Goal: Task Accomplishment & Management: Manage account settings

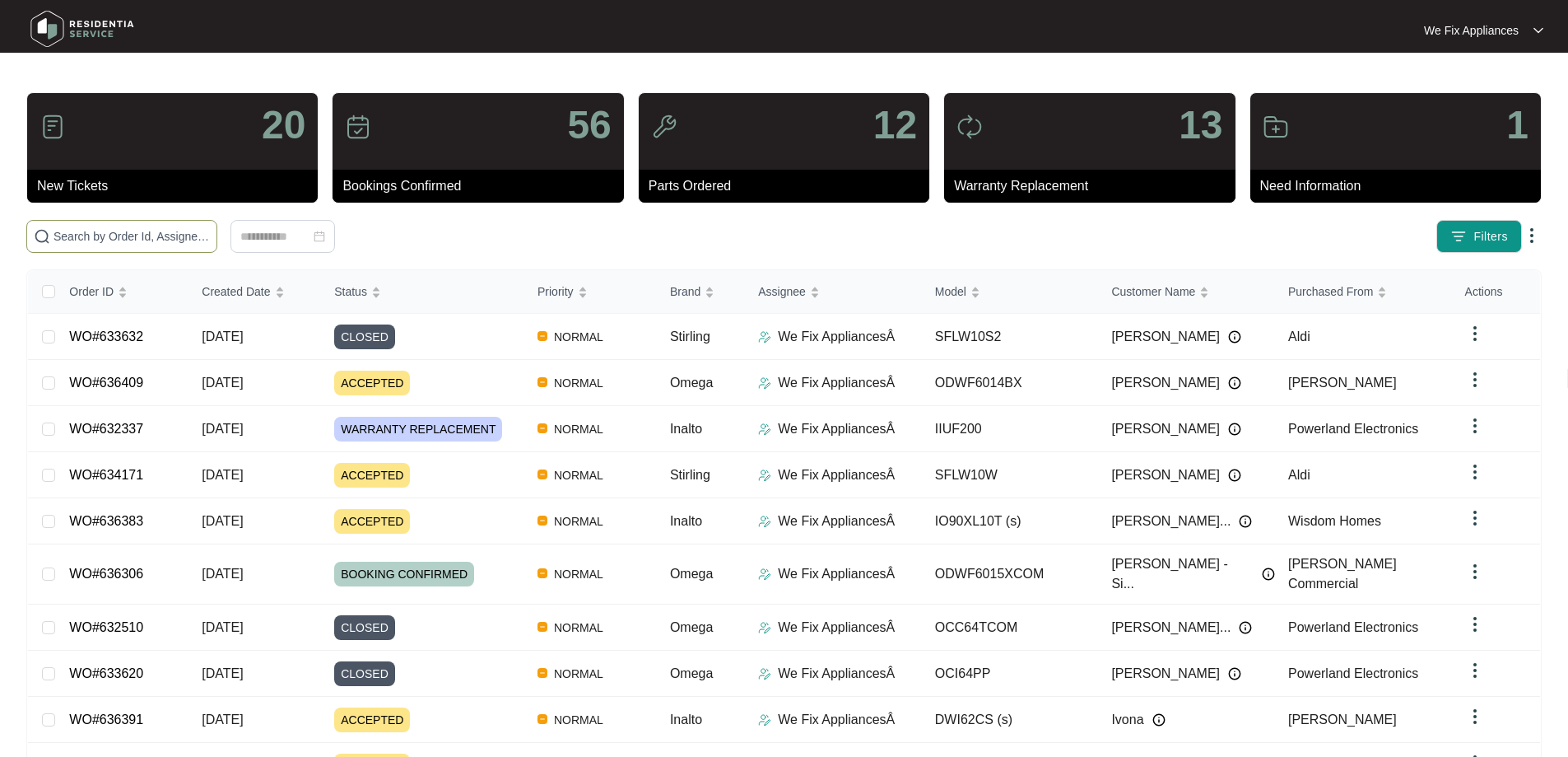
paste input "634803"
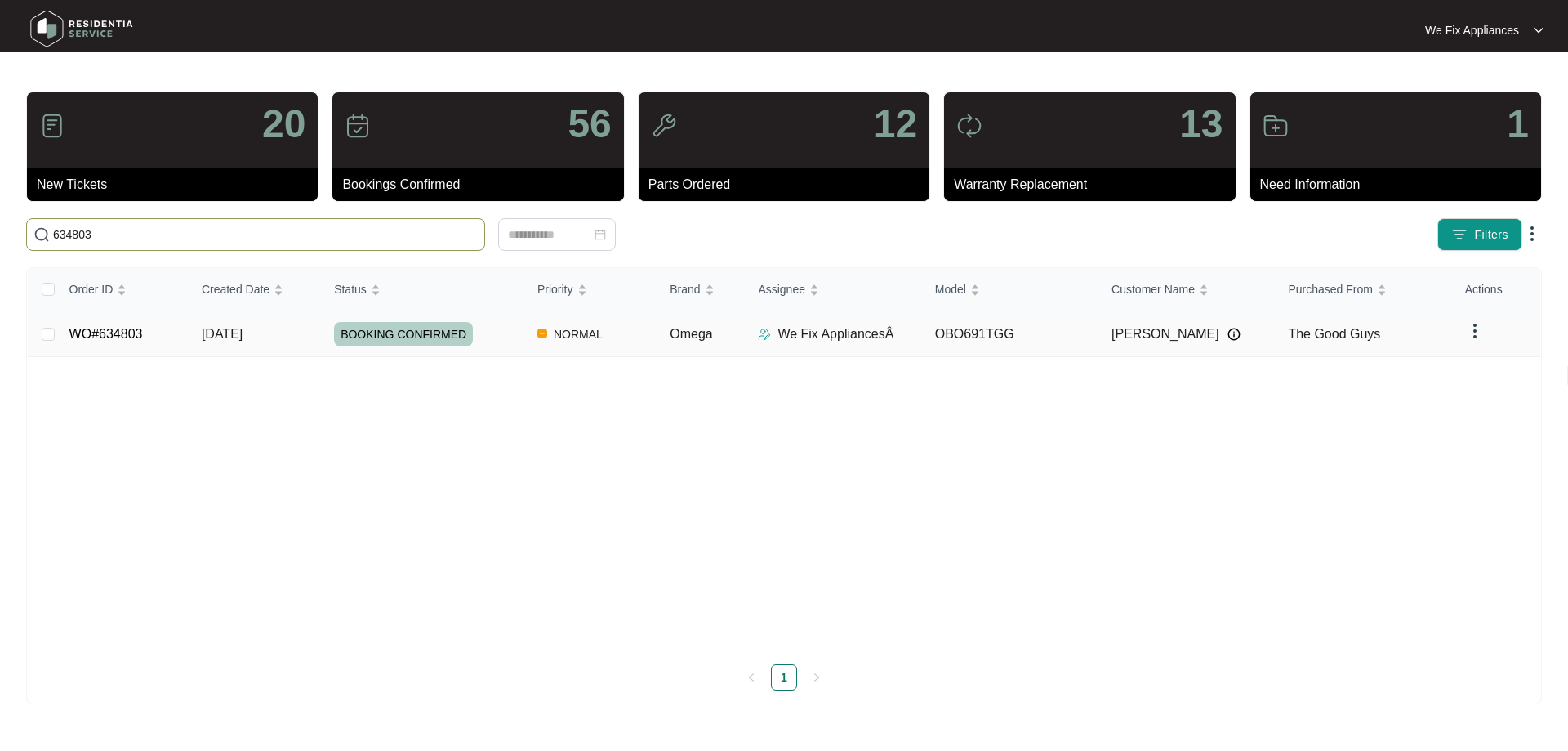
type input "634803"
click at [117, 327] on link "WO#634803" at bounding box center [106, 334] width 73 height 14
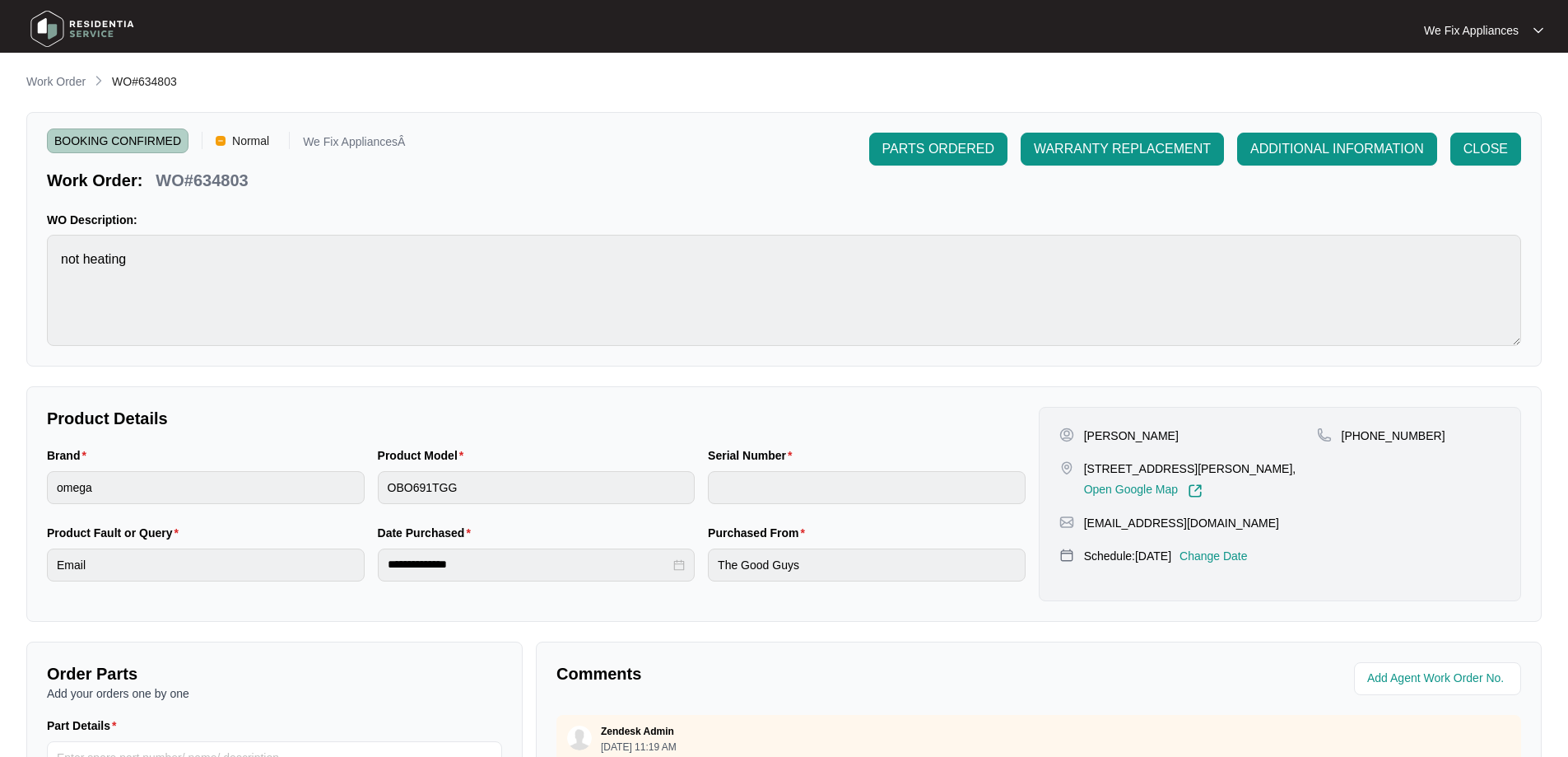
click at [1237, 557] on p "Change Date" at bounding box center [1214, 556] width 69 height 17
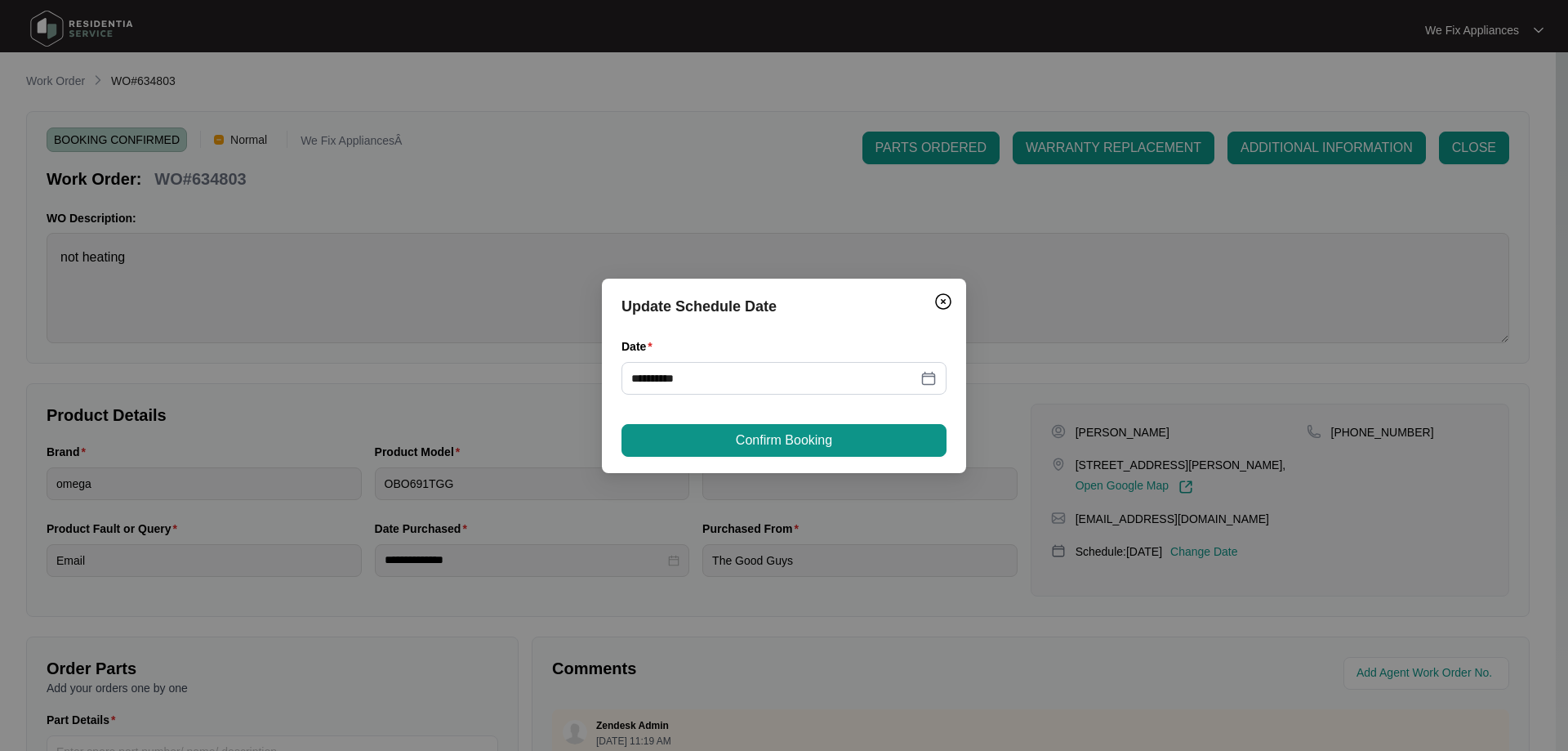
click at [735, 396] on div "**********" at bounding box center [783, 376] width 325 height 77
click at [752, 385] on input "**********" at bounding box center [774, 378] width 286 height 18
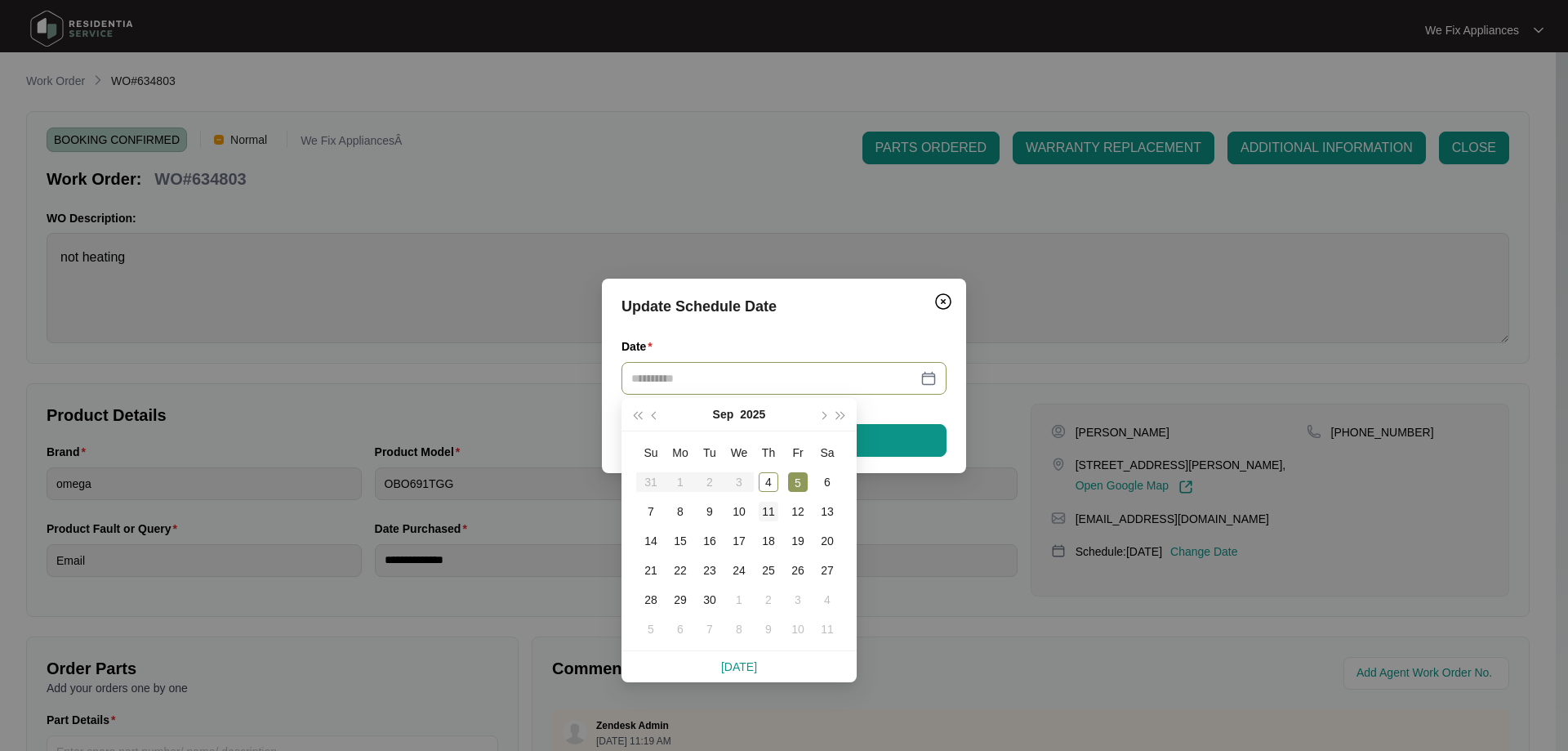
type input "**********"
click at [757, 511] on td "11" at bounding box center [767, 511] width 29 height 29
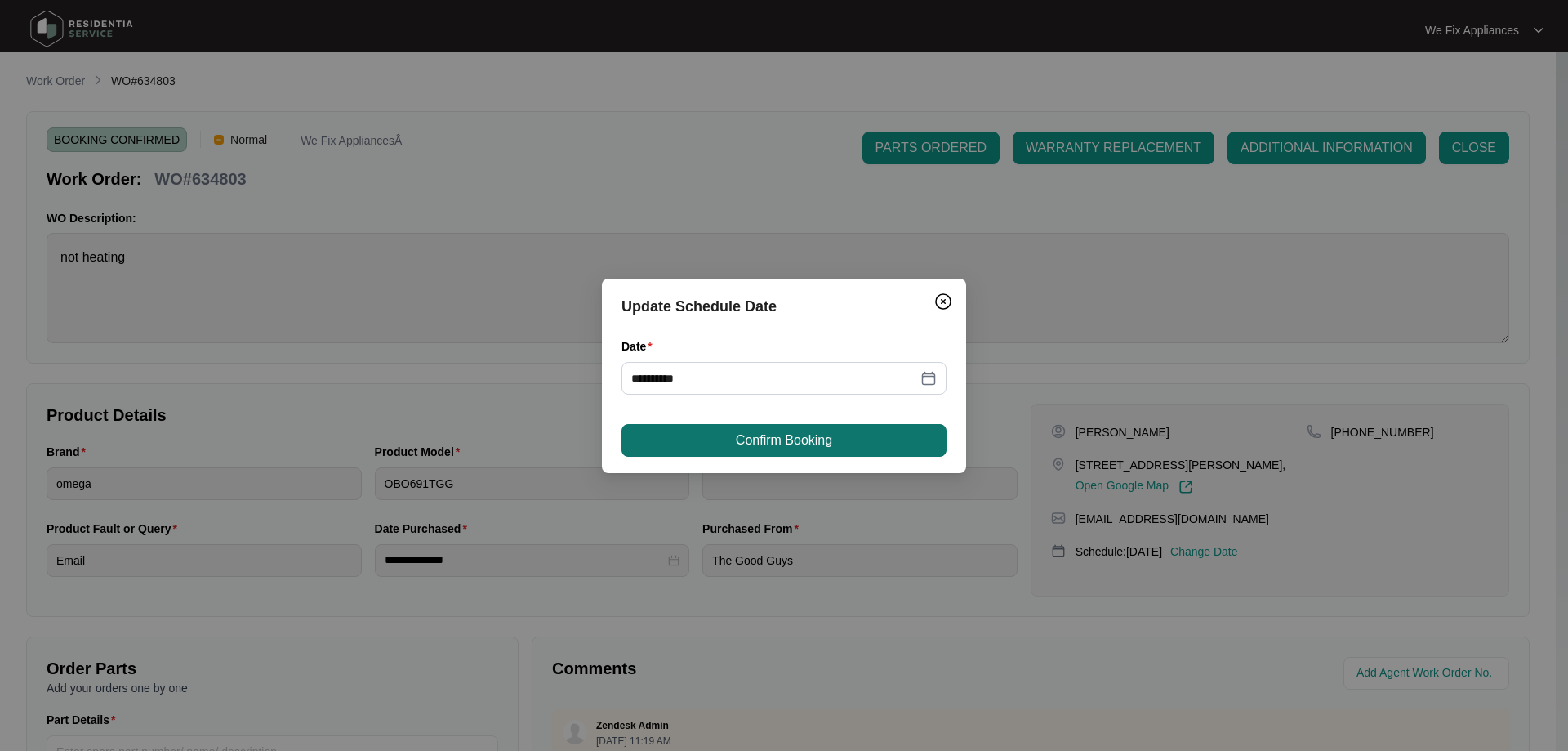
click at [786, 444] on span "Confirm Booking" at bounding box center [784, 441] width 96 height 20
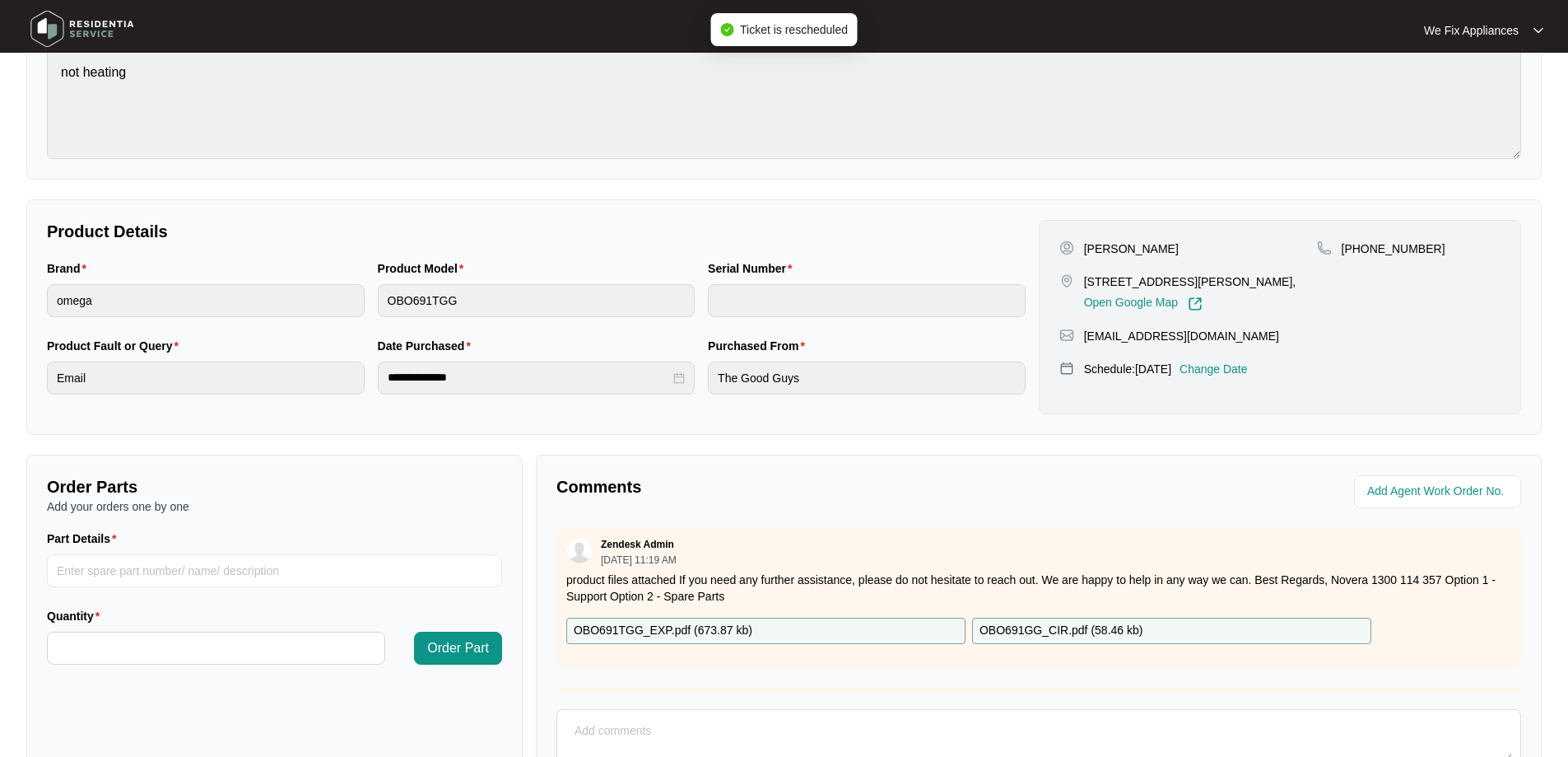
scroll to position [336, 0]
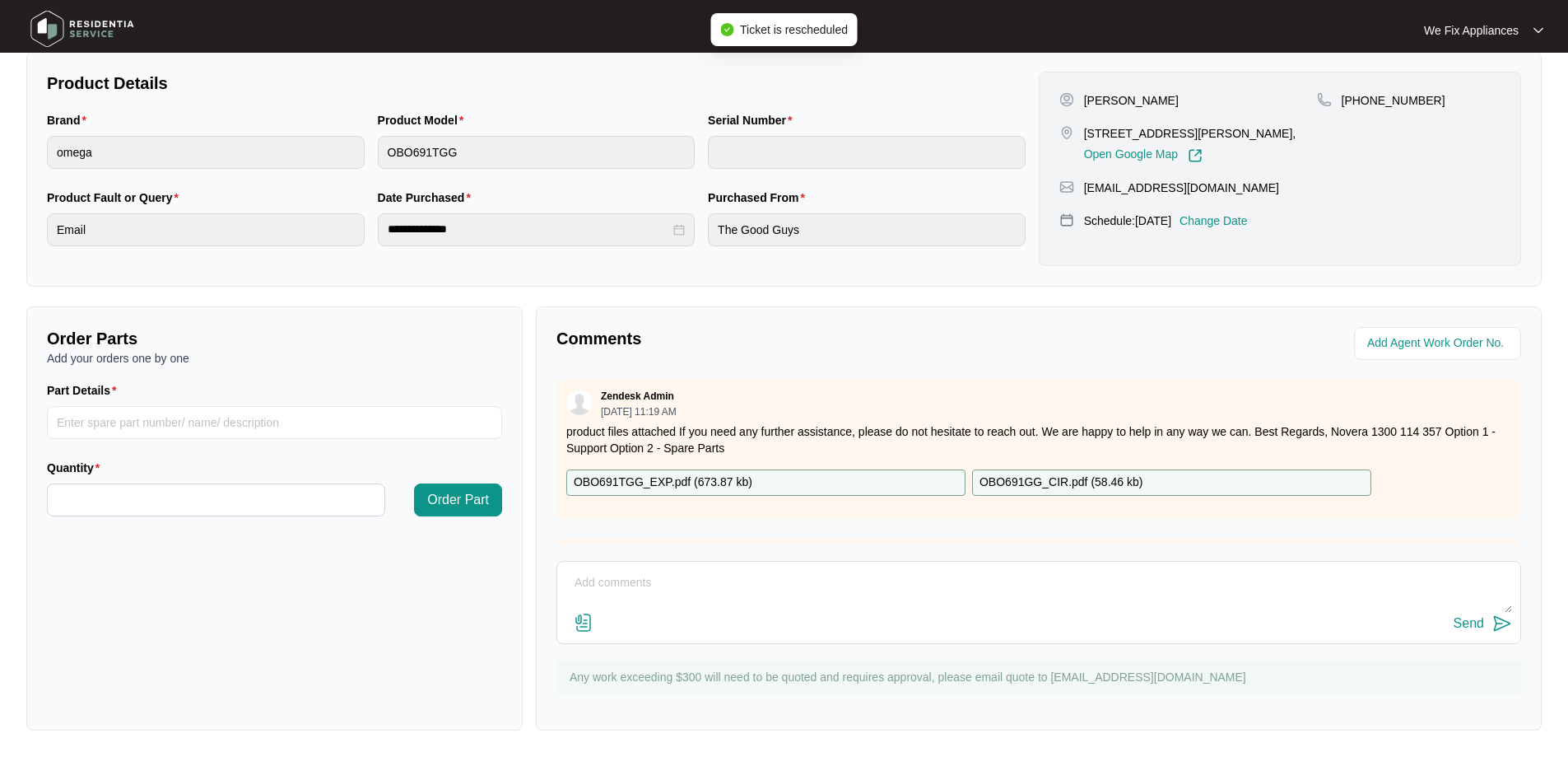
click at [706, 593] on textarea at bounding box center [1038, 591] width 946 height 43
type textarea "c"
type textarea "h"
type textarea "H"
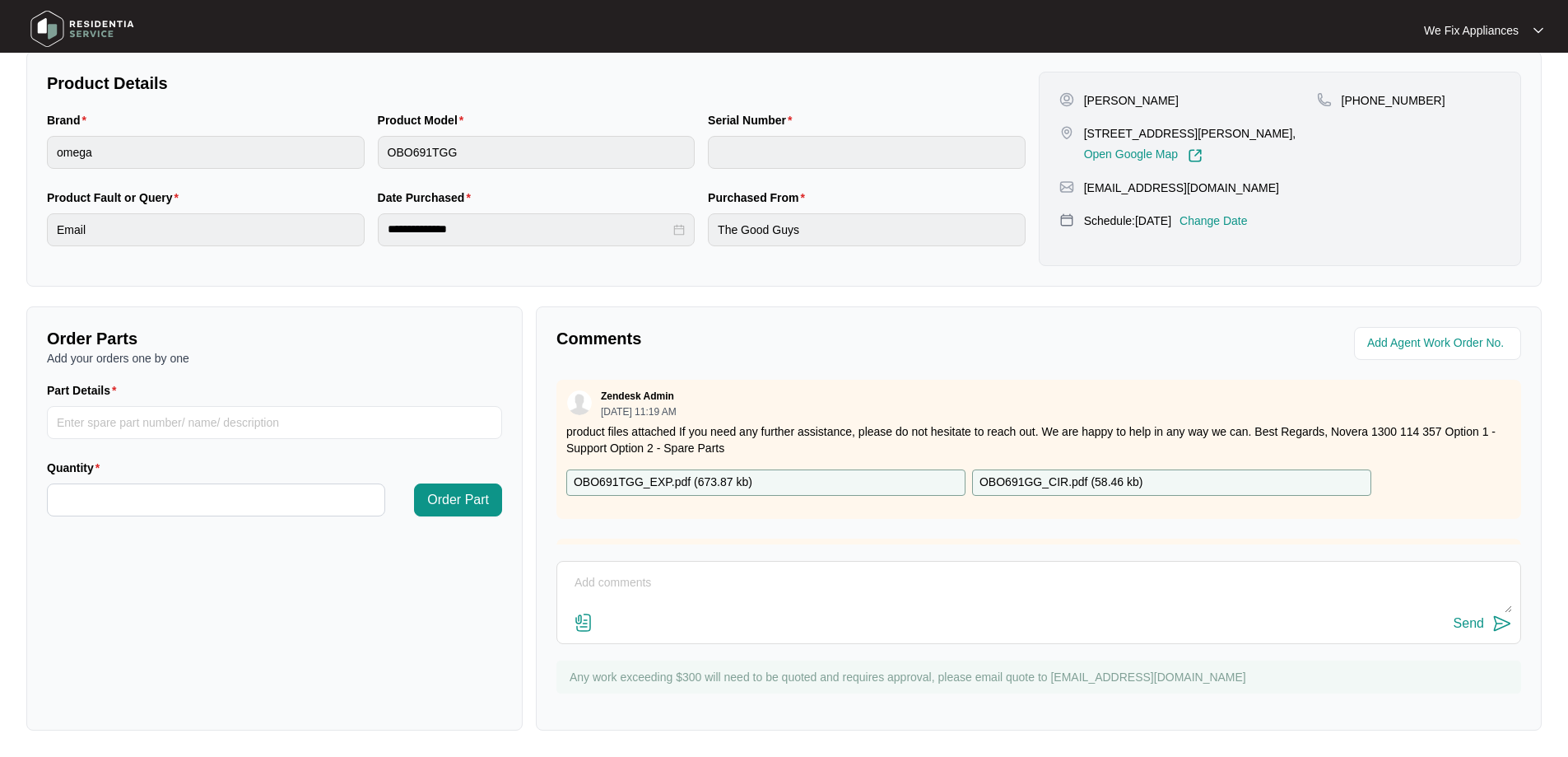
click at [1242, 209] on div "[PERSON_NAME] [STREET_ADDRESS][PERSON_NAME], Open Google Map [PHONE_NUMBER] [EM…" at bounding box center [1279, 169] width 482 height 194
click at [1237, 237] on div "[PERSON_NAME] [STREET_ADDRESS][PERSON_NAME], Open Google Map [PHONE_NUMBER] [EM…" at bounding box center [1279, 169] width 482 height 194
click at [1248, 221] on p "Change Date" at bounding box center [1214, 220] width 69 height 17
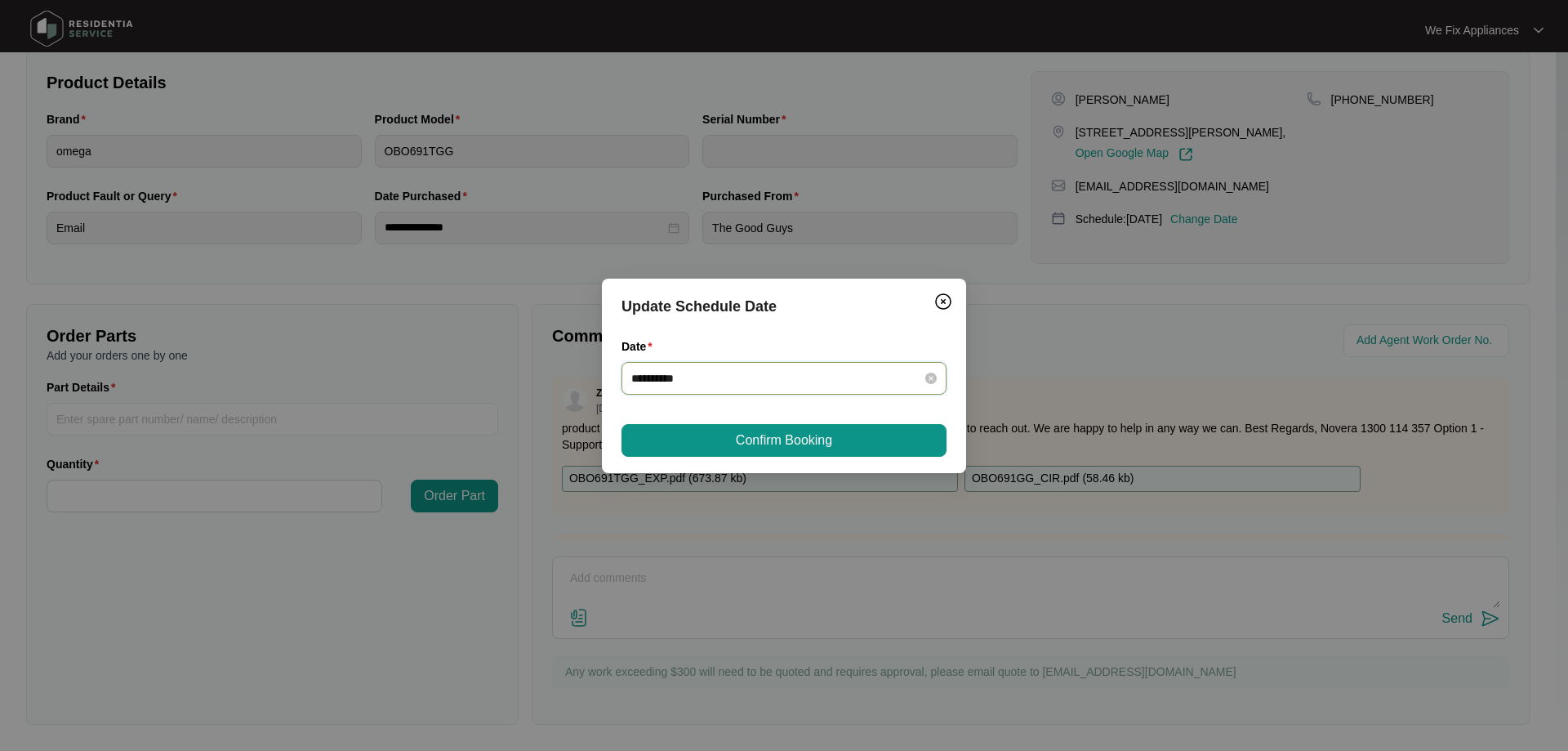
click at [775, 372] on input "**********" at bounding box center [774, 378] width 286 height 18
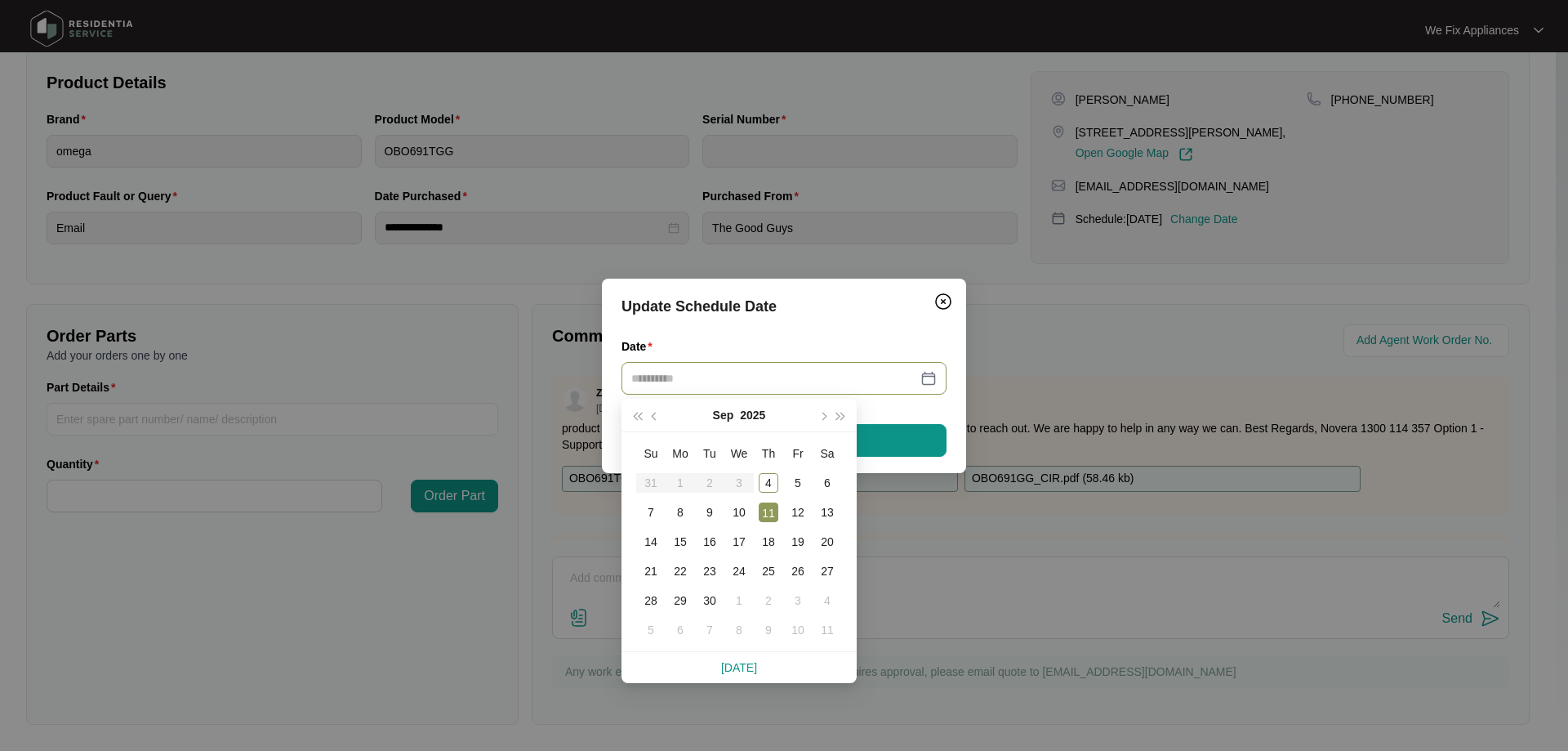
click at [769, 510] on div "11" at bounding box center [768, 512] width 20 height 20
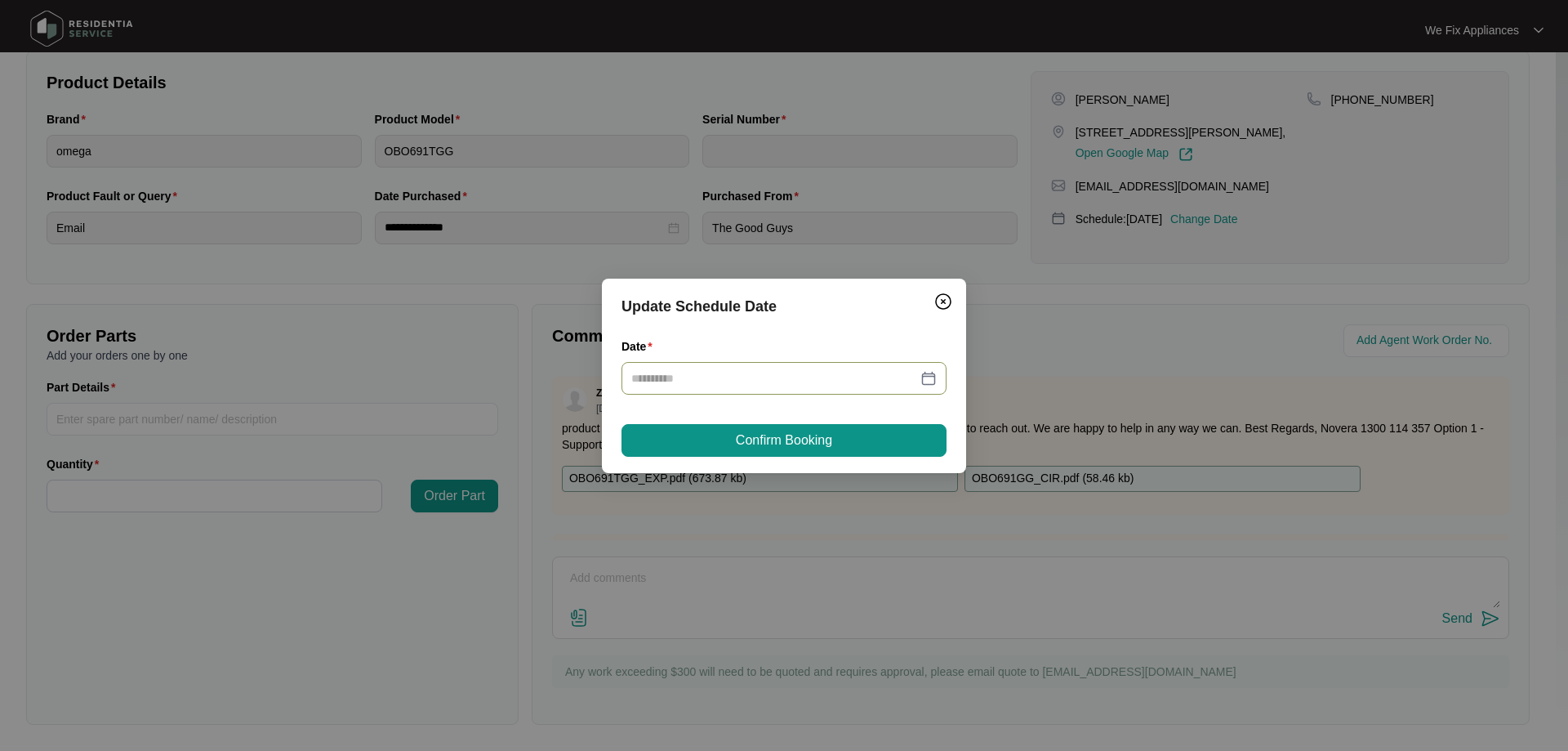
type input "**********"
click at [826, 444] on span "Confirm Booking" at bounding box center [784, 441] width 96 height 20
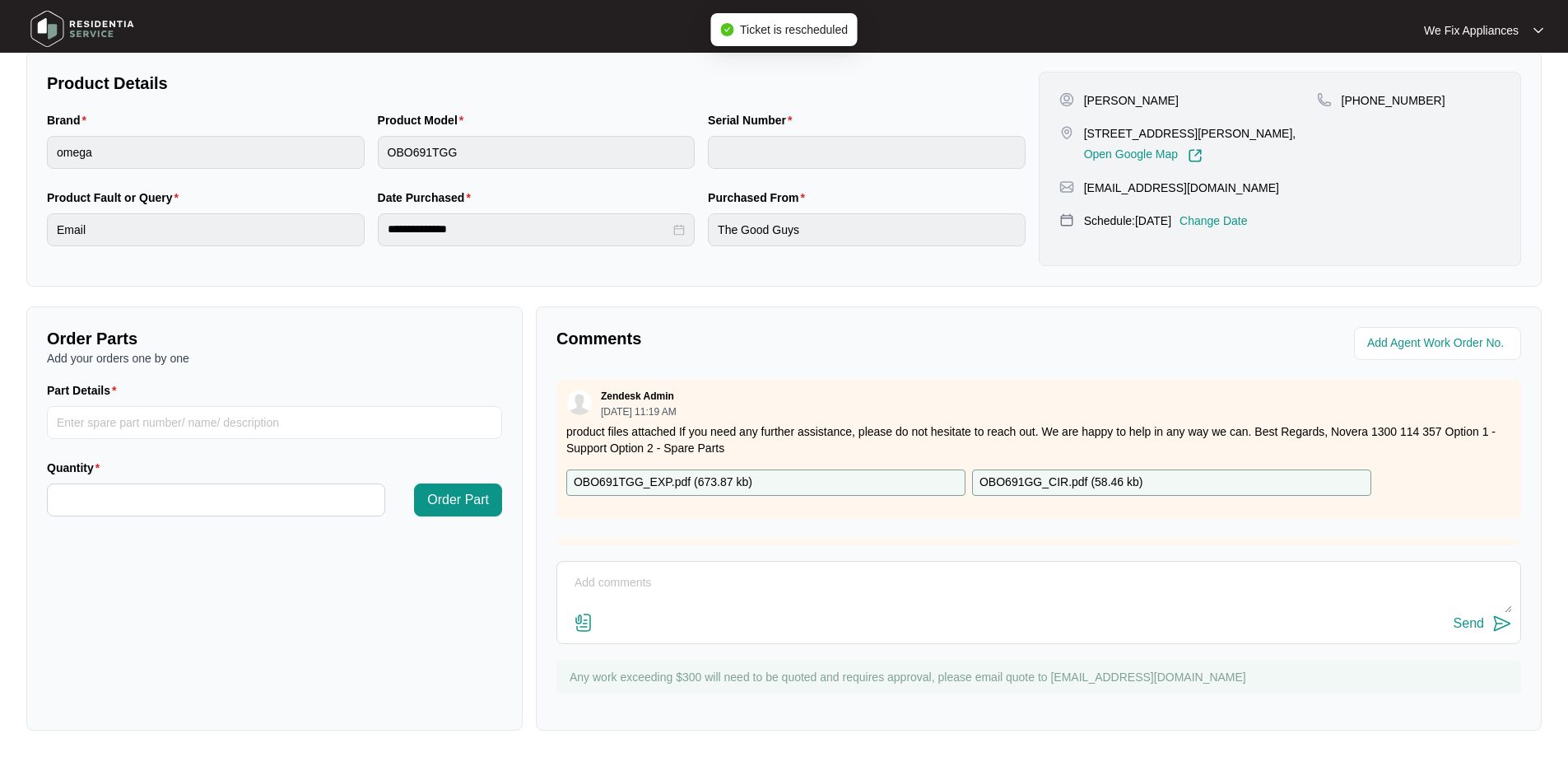
click at [98, 17] on img at bounding box center [81, 29] width 115 height 49
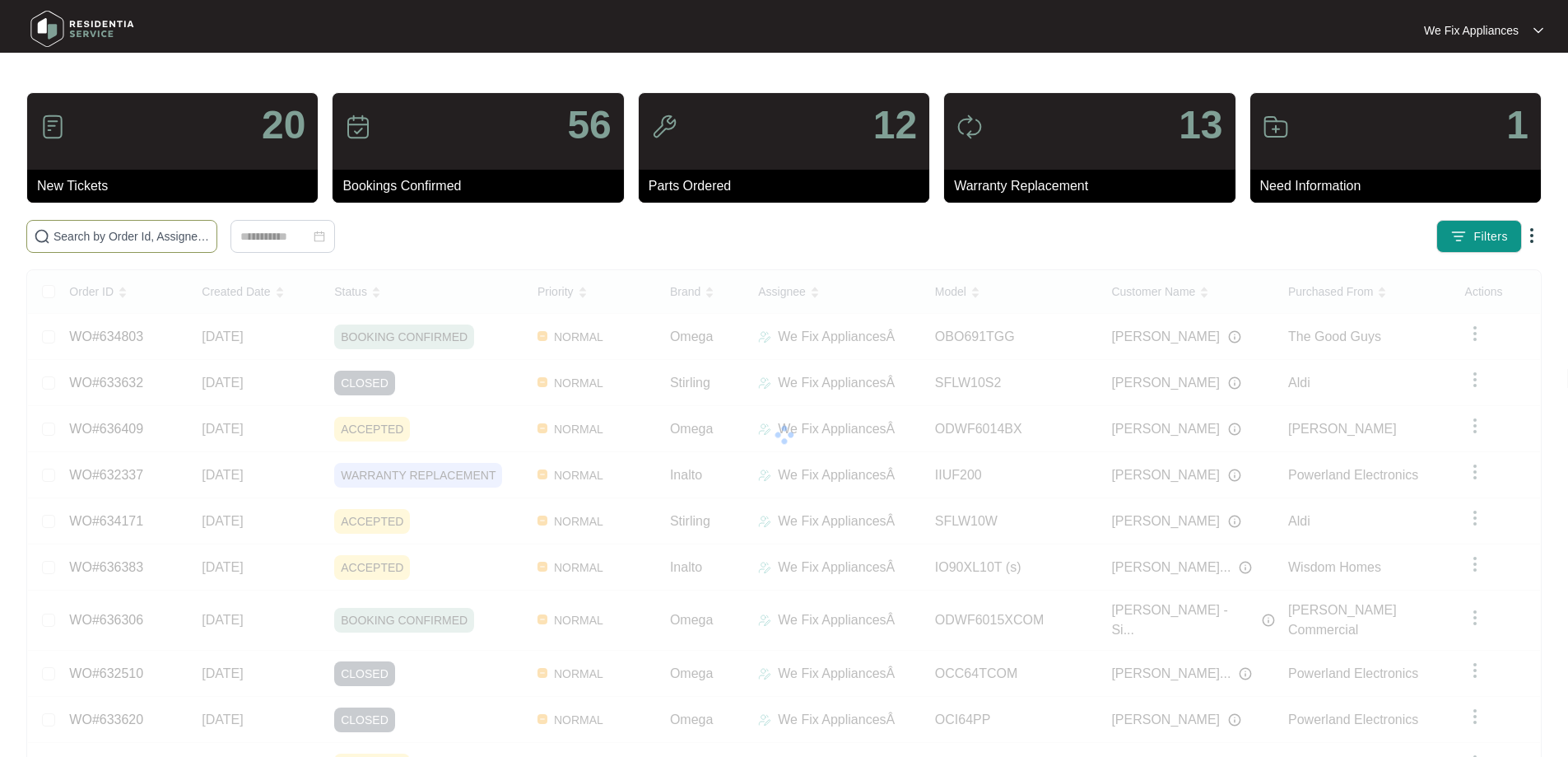
paste input "636409"
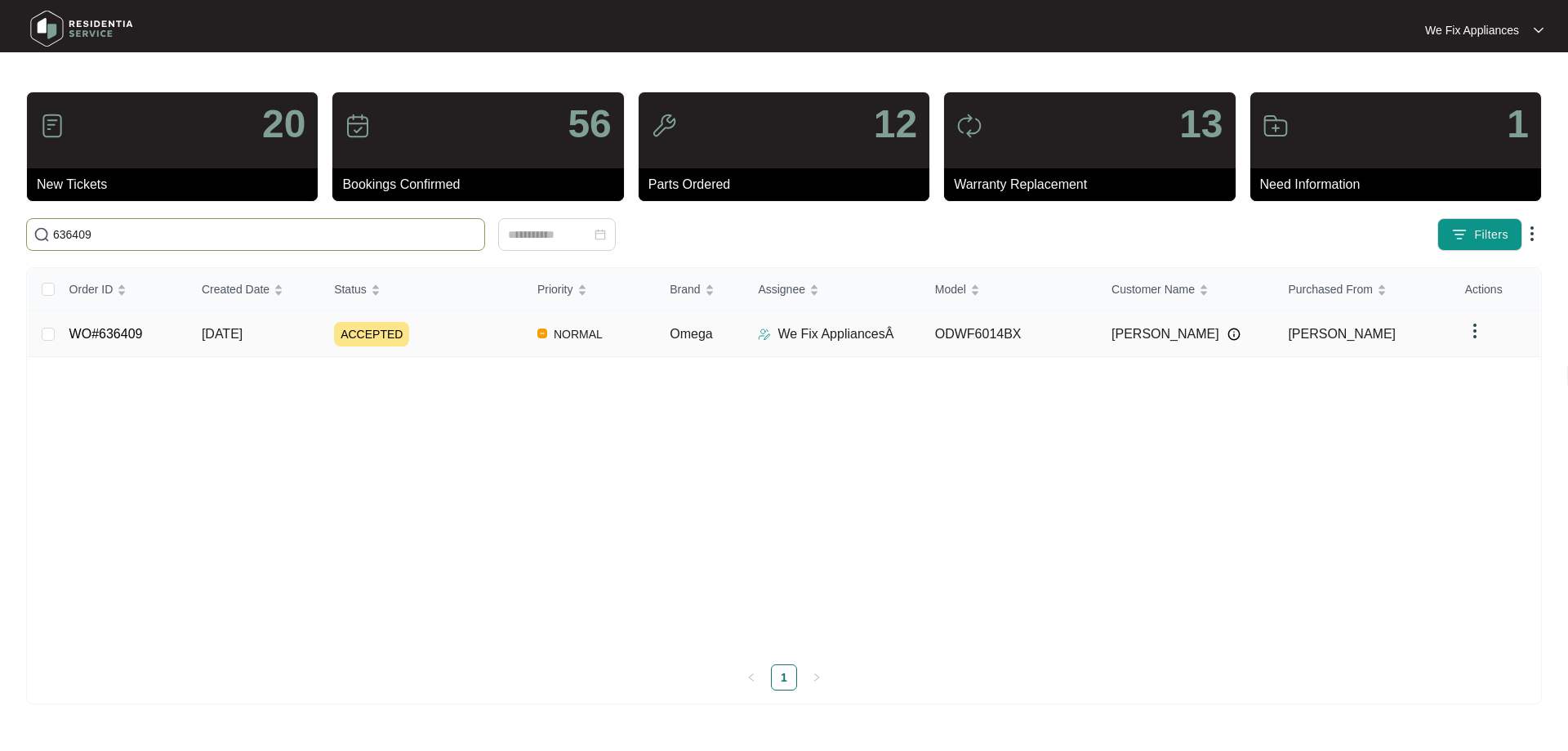
type input "636409"
click at [112, 335] on link "WO#636409" at bounding box center [106, 334] width 73 height 14
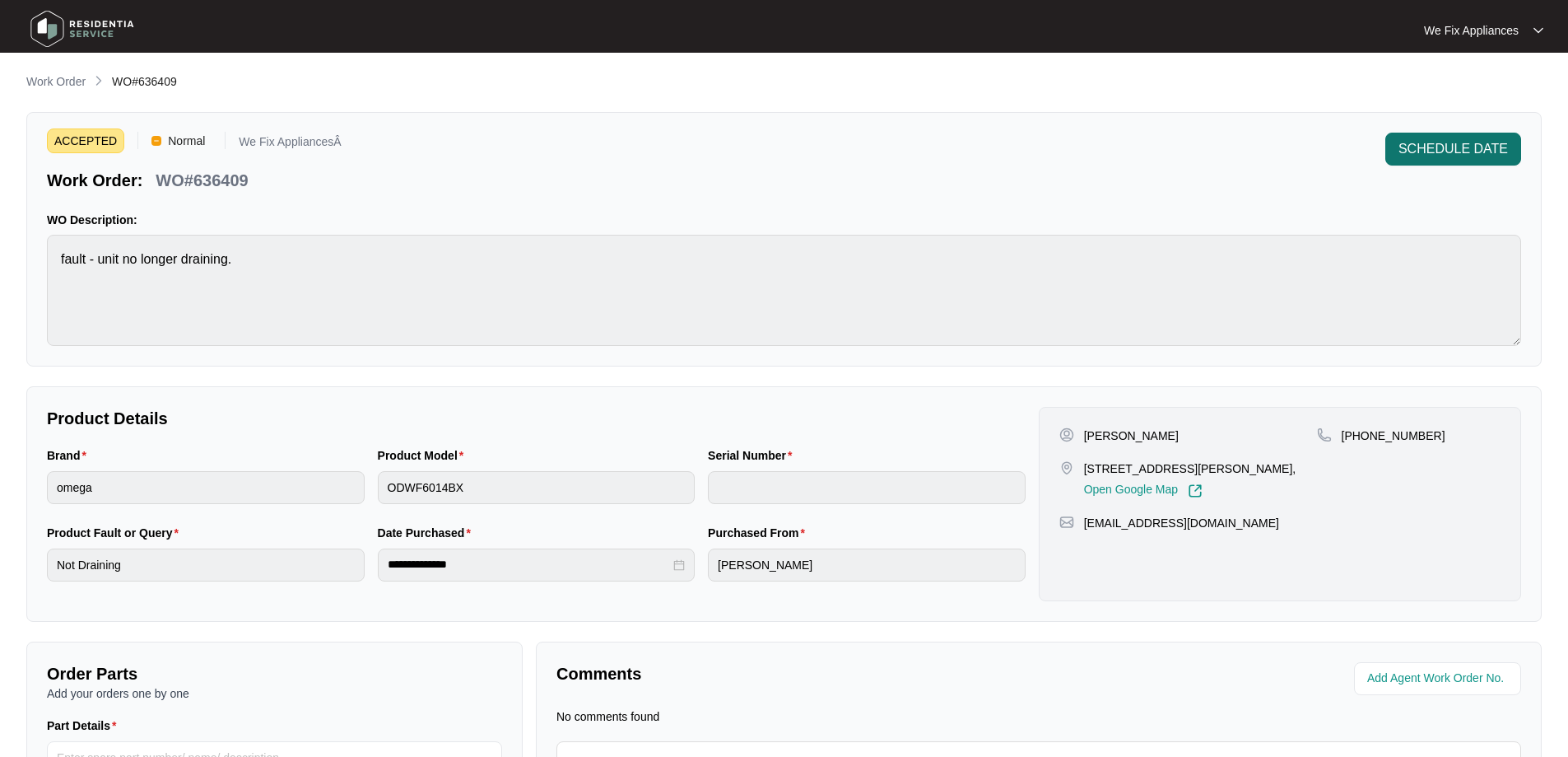
click at [1482, 158] on span "SCHEDULE DATE" at bounding box center [1453, 149] width 110 height 20
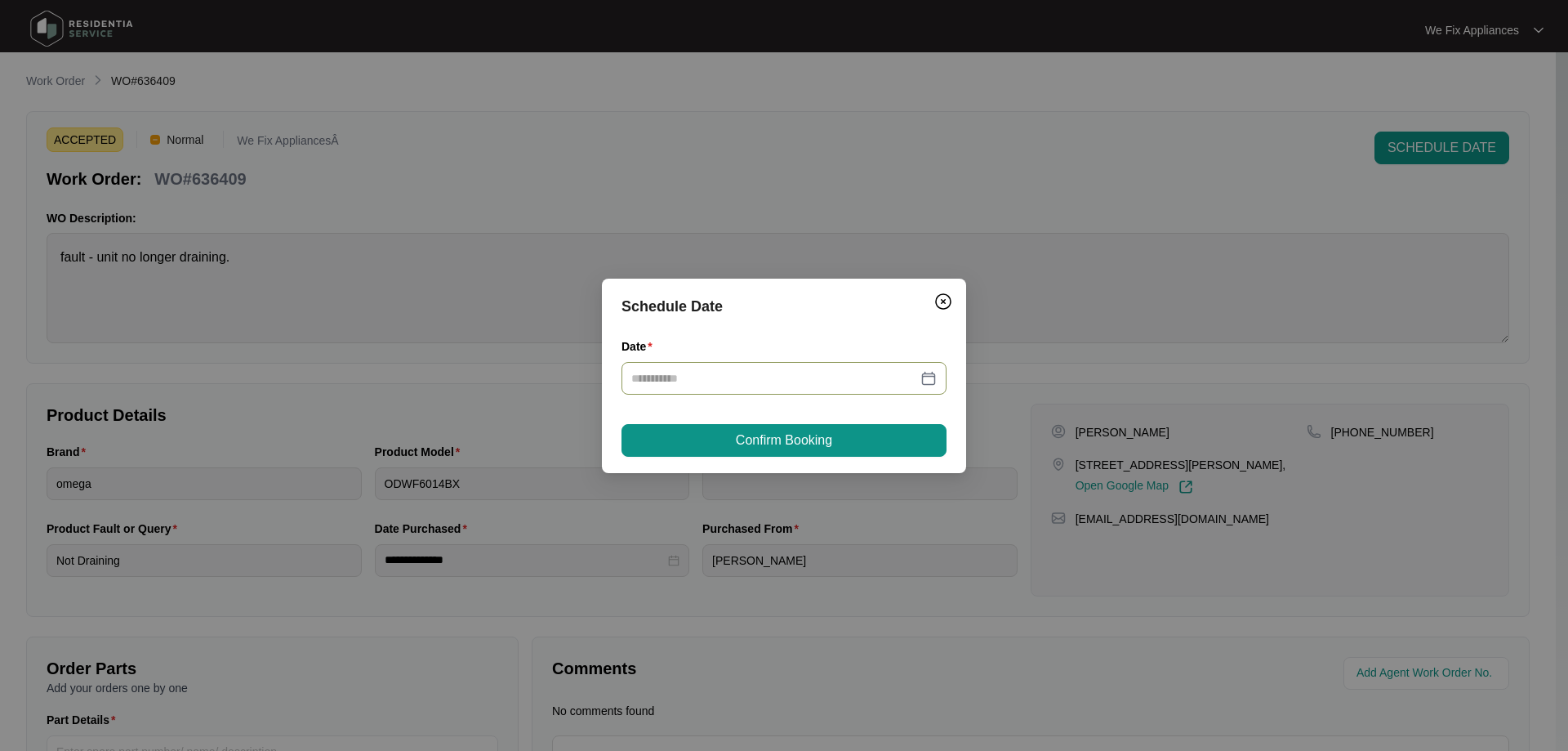
click at [692, 384] on input "Date" at bounding box center [774, 378] width 286 height 18
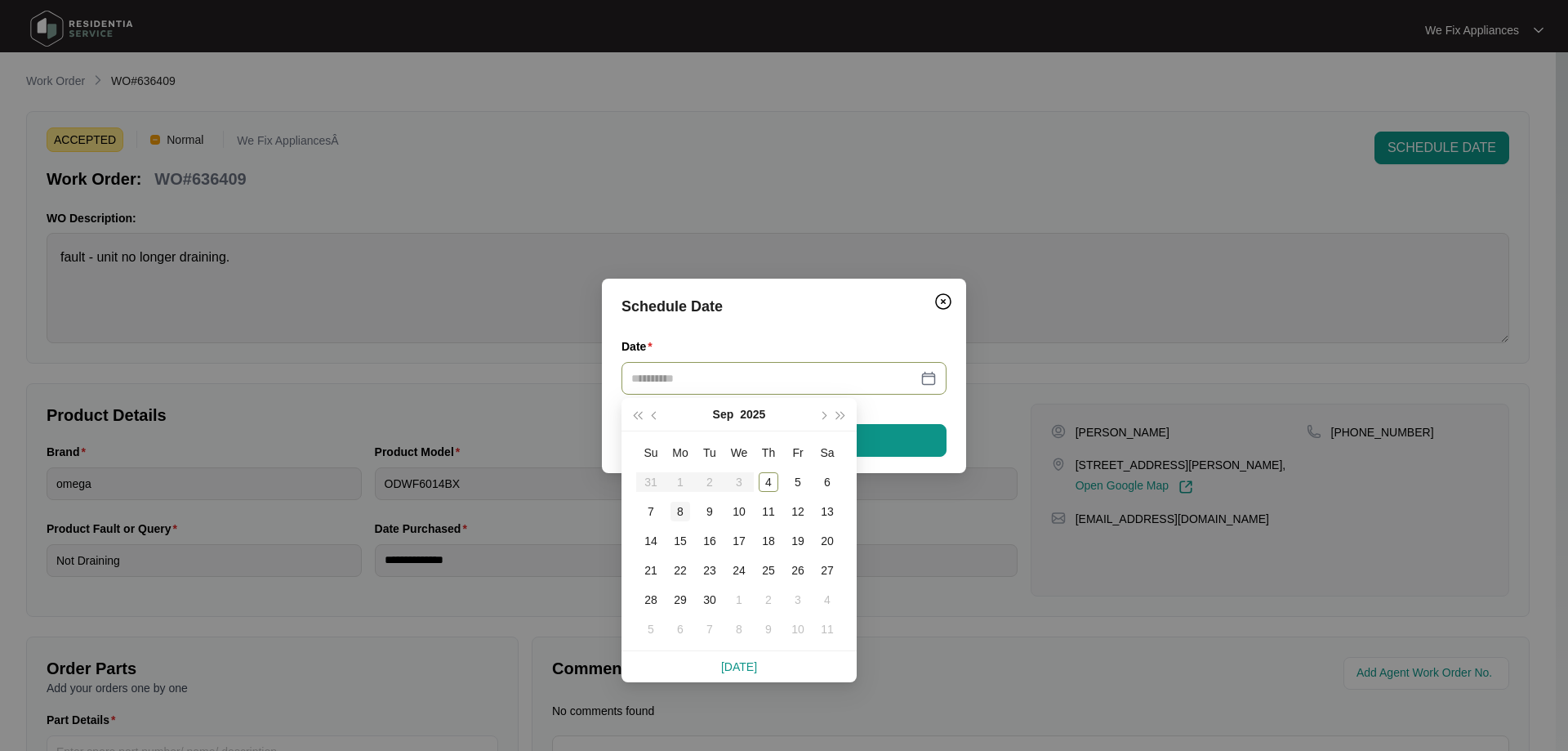
drag, startPoint x: 675, startPoint y: 506, endPoint x: 703, endPoint y: 506, distance: 28.0
click at [675, 506] on div "8" at bounding box center [680, 511] width 20 height 20
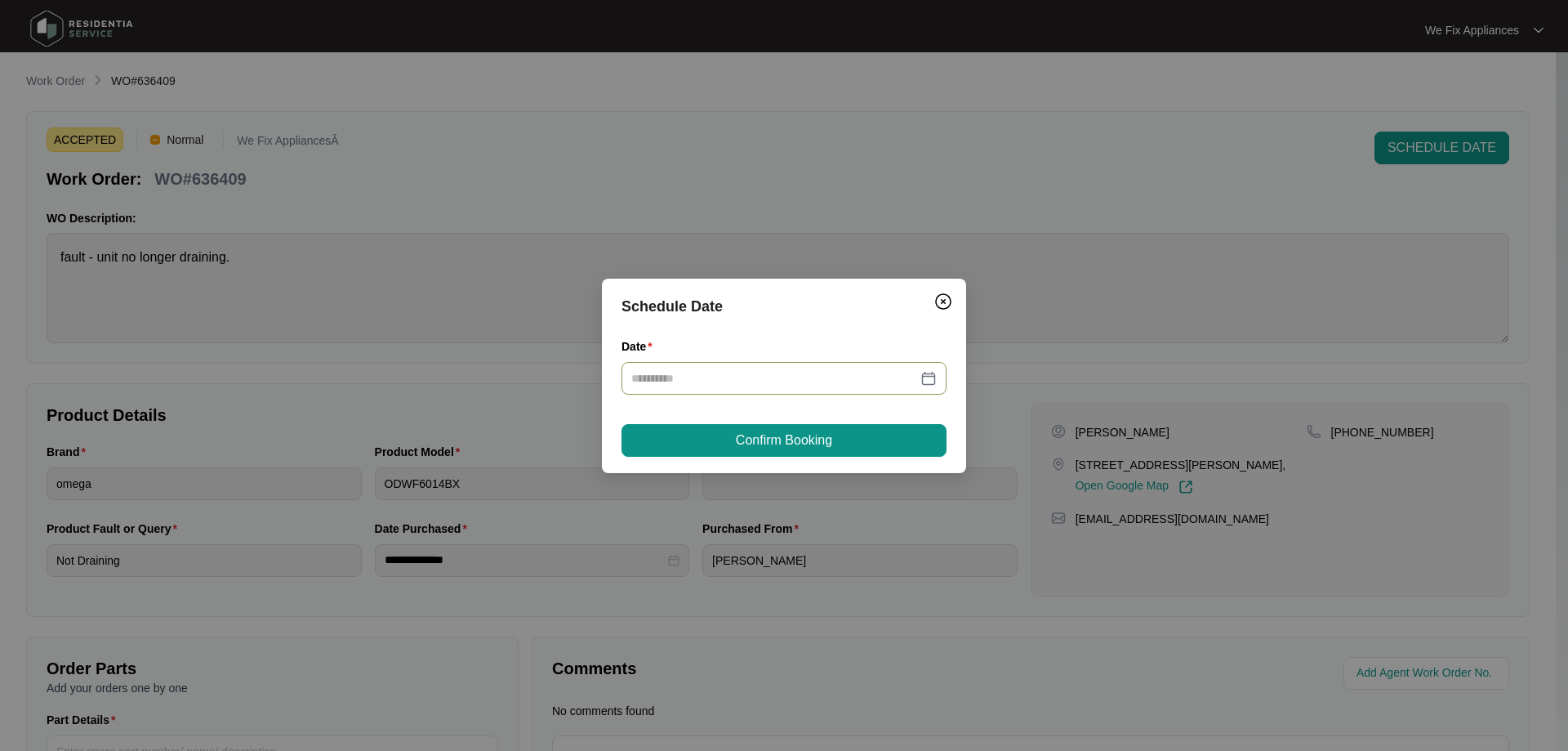
type input "**********"
click at [762, 442] on span "Confirm Booking" at bounding box center [784, 441] width 96 height 20
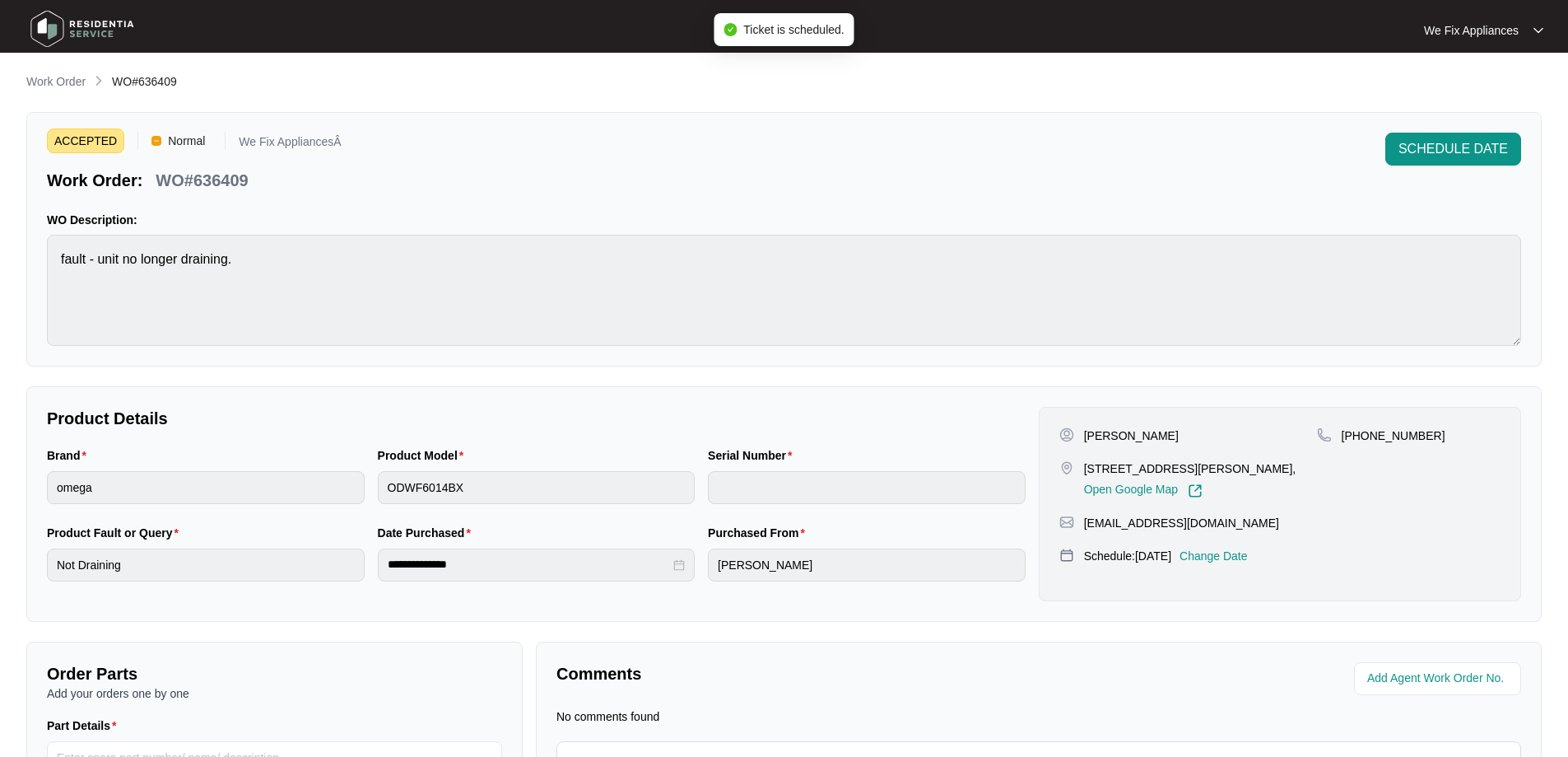
click at [78, 30] on img at bounding box center [81, 29] width 115 height 49
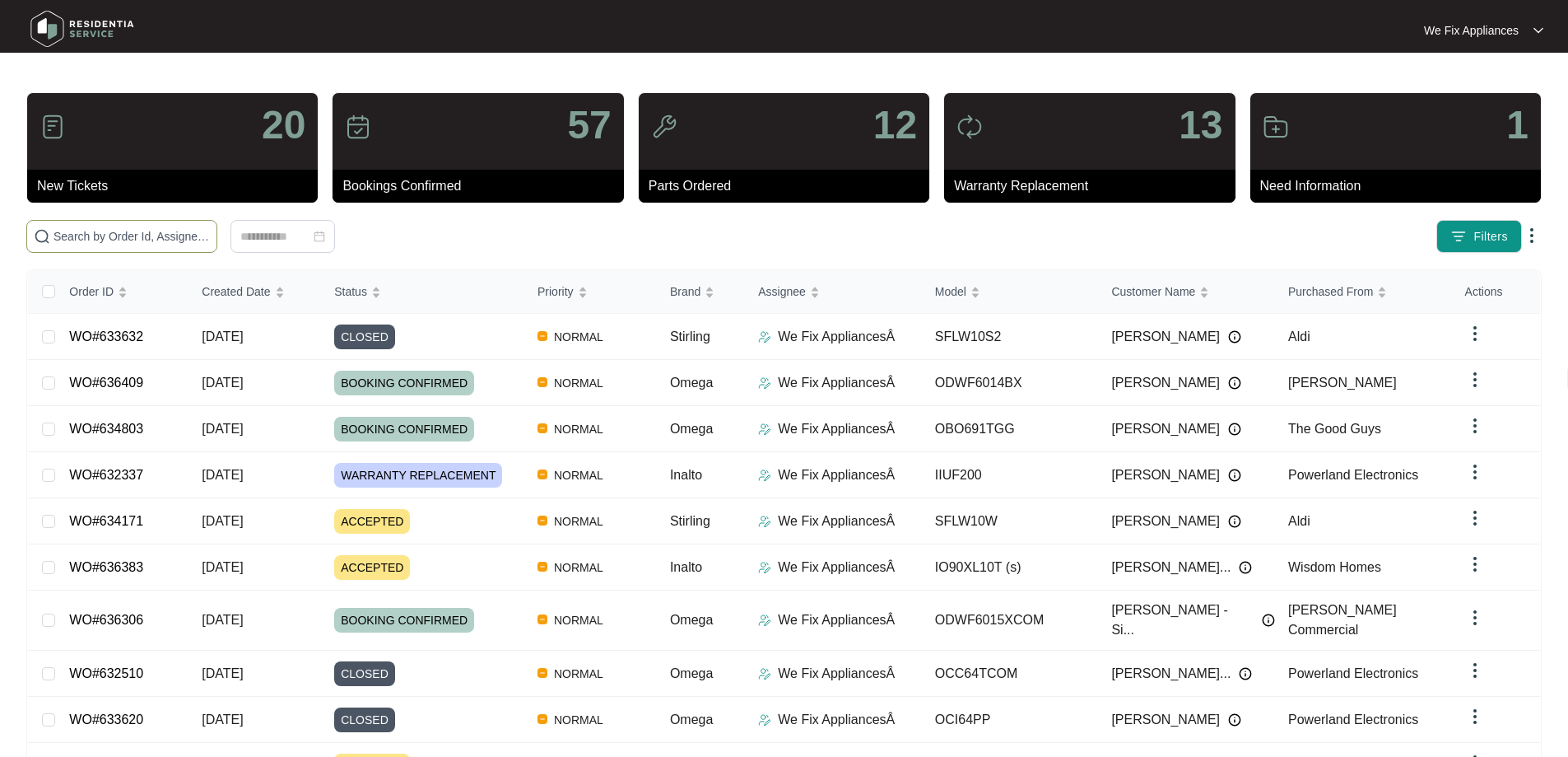
paste input "636387"
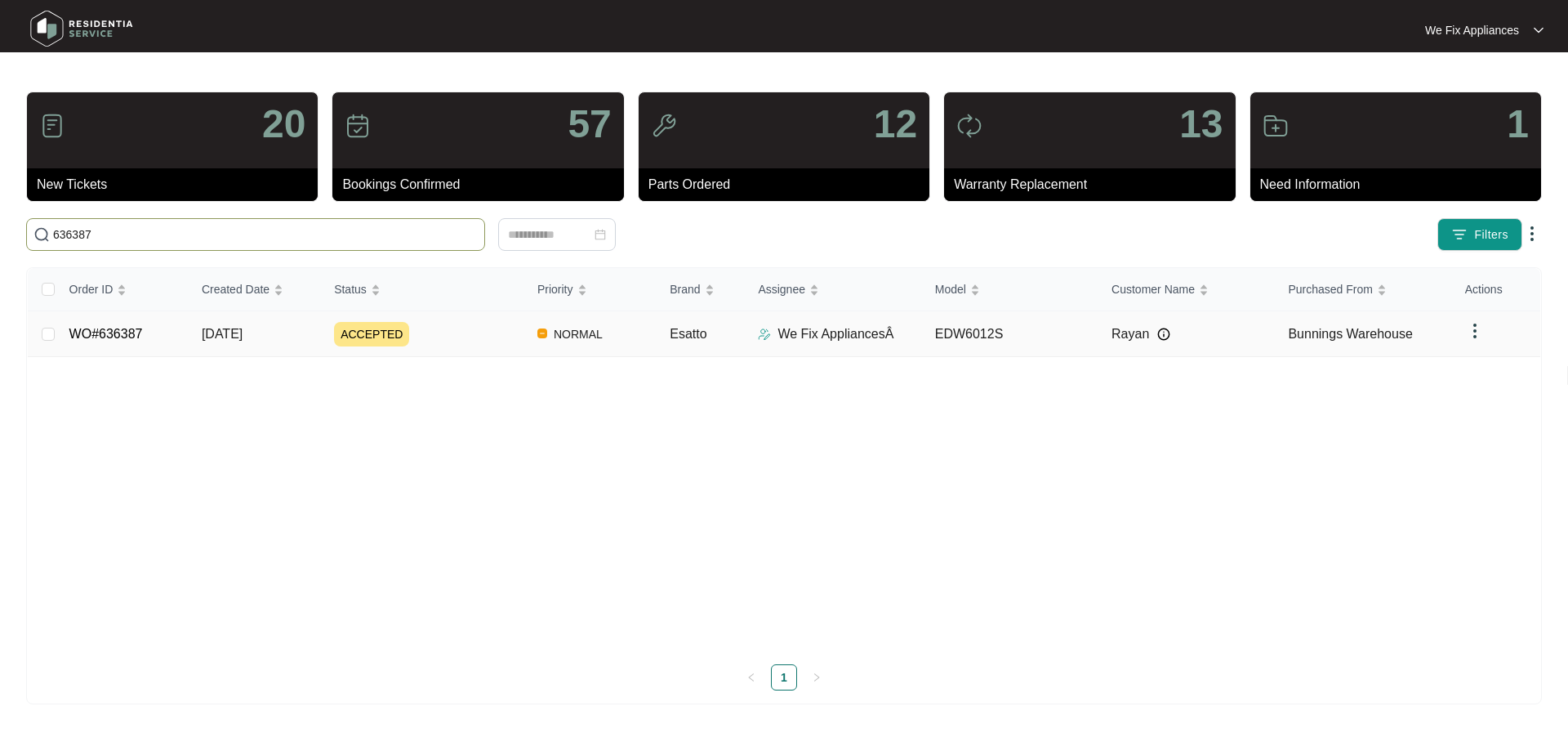
type input "636387"
click at [104, 327] on link "WO#636387" at bounding box center [106, 334] width 73 height 14
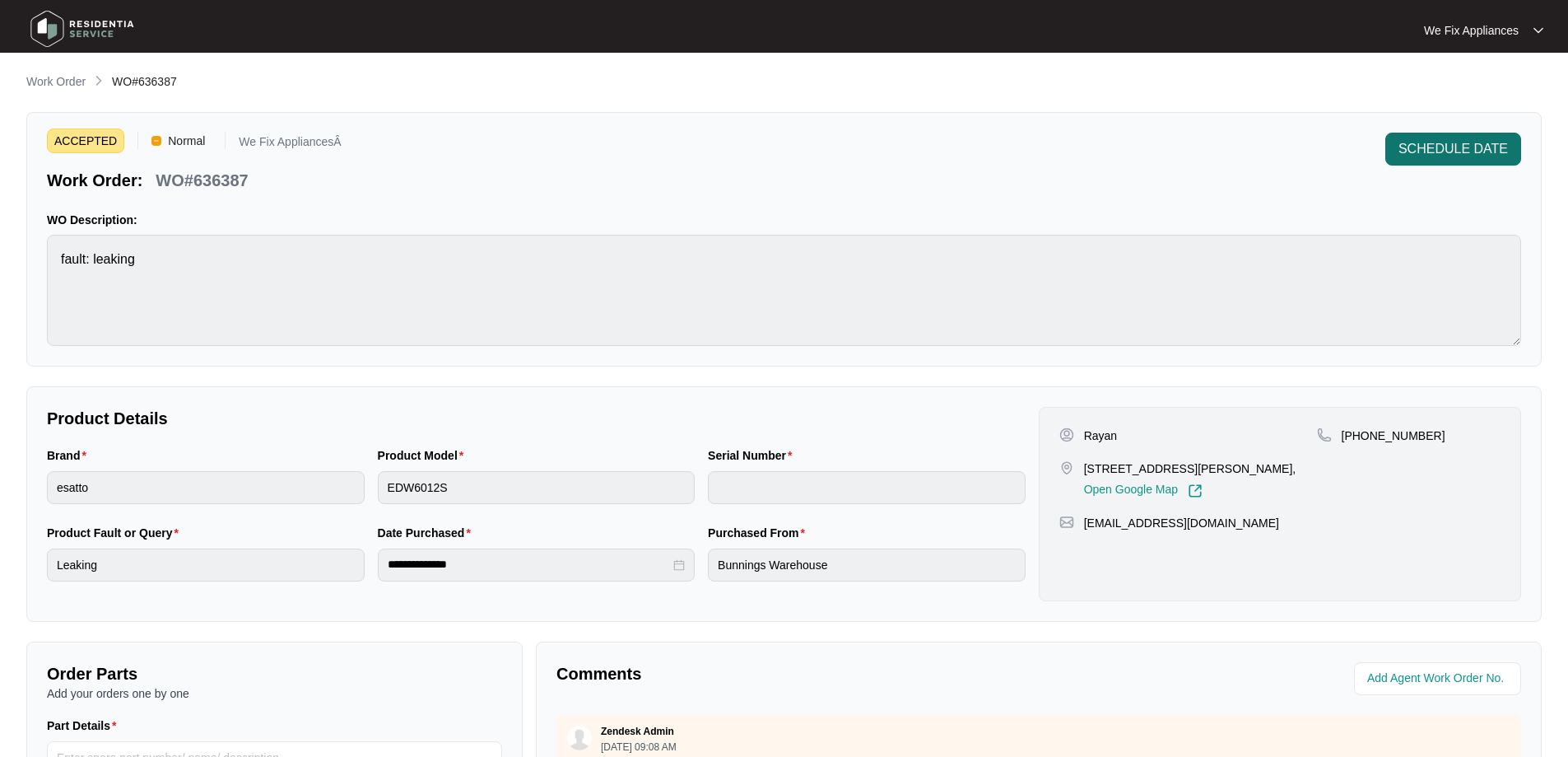
click at [1452, 156] on span "SCHEDULE DATE" at bounding box center [1453, 149] width 110 height 20
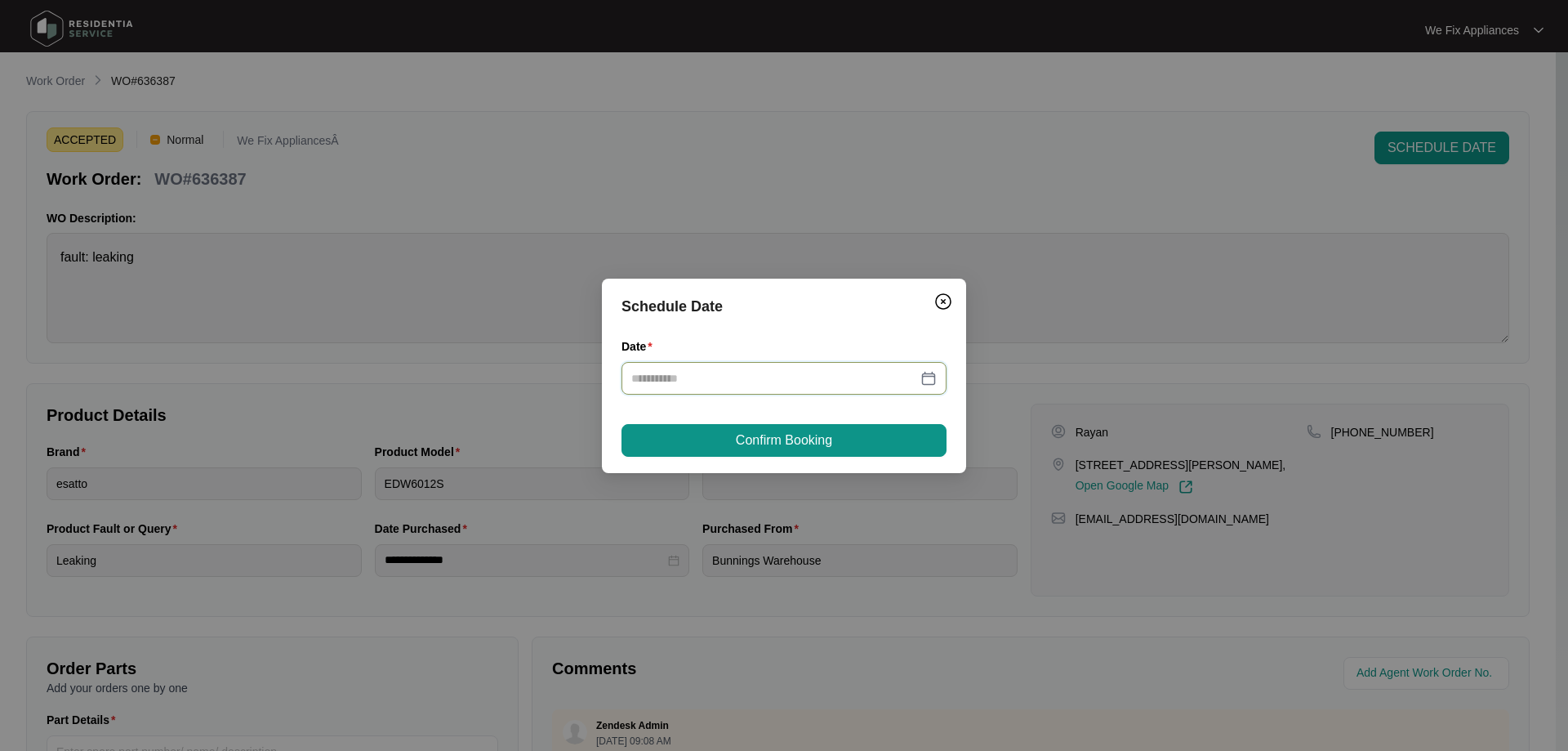
click at [806, 378] on input "Date" at bounding box center [774, 378] width 286 height 18
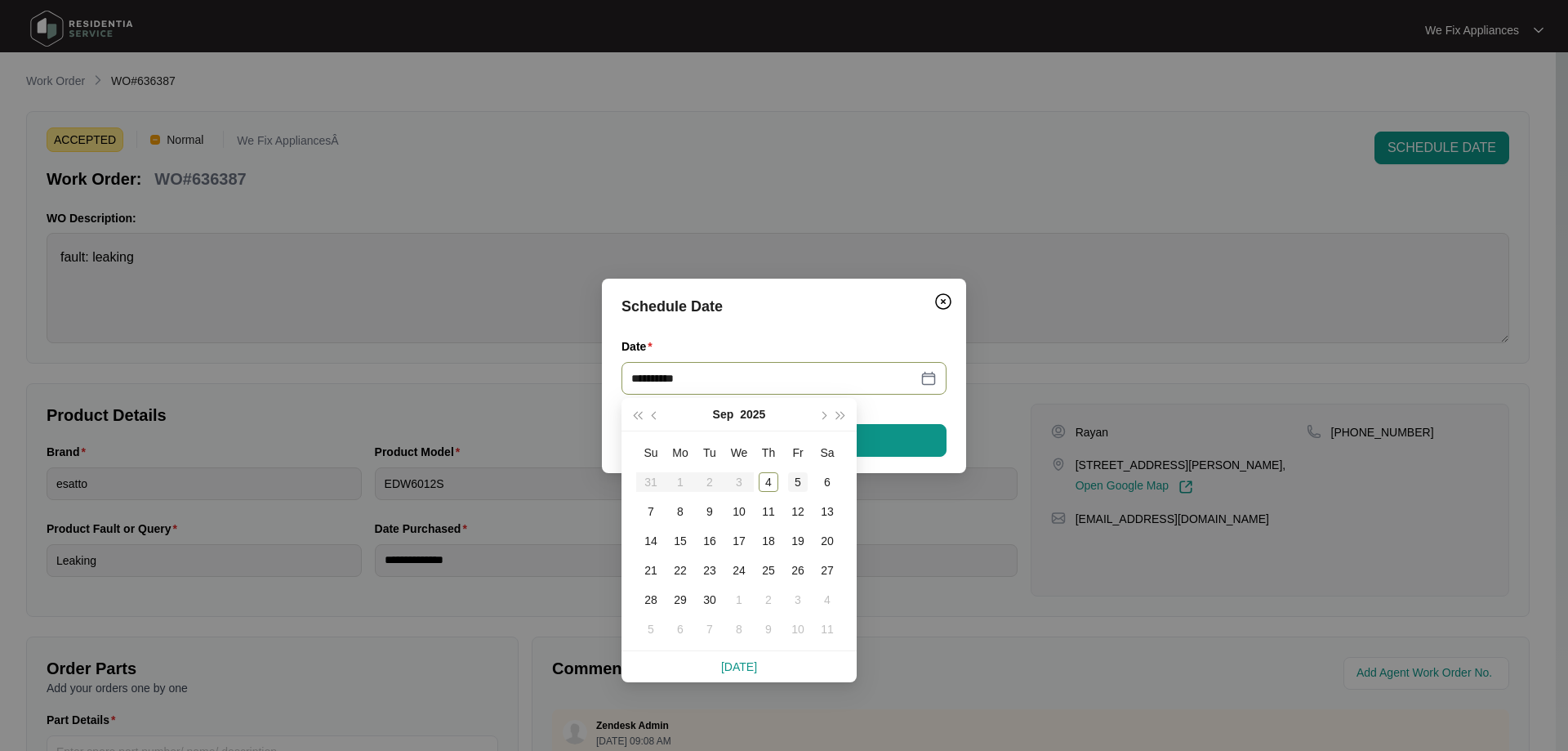
type input "**********"
click at [797, 484] on div "5" at bounding box center [798, 482] width 20 height 20
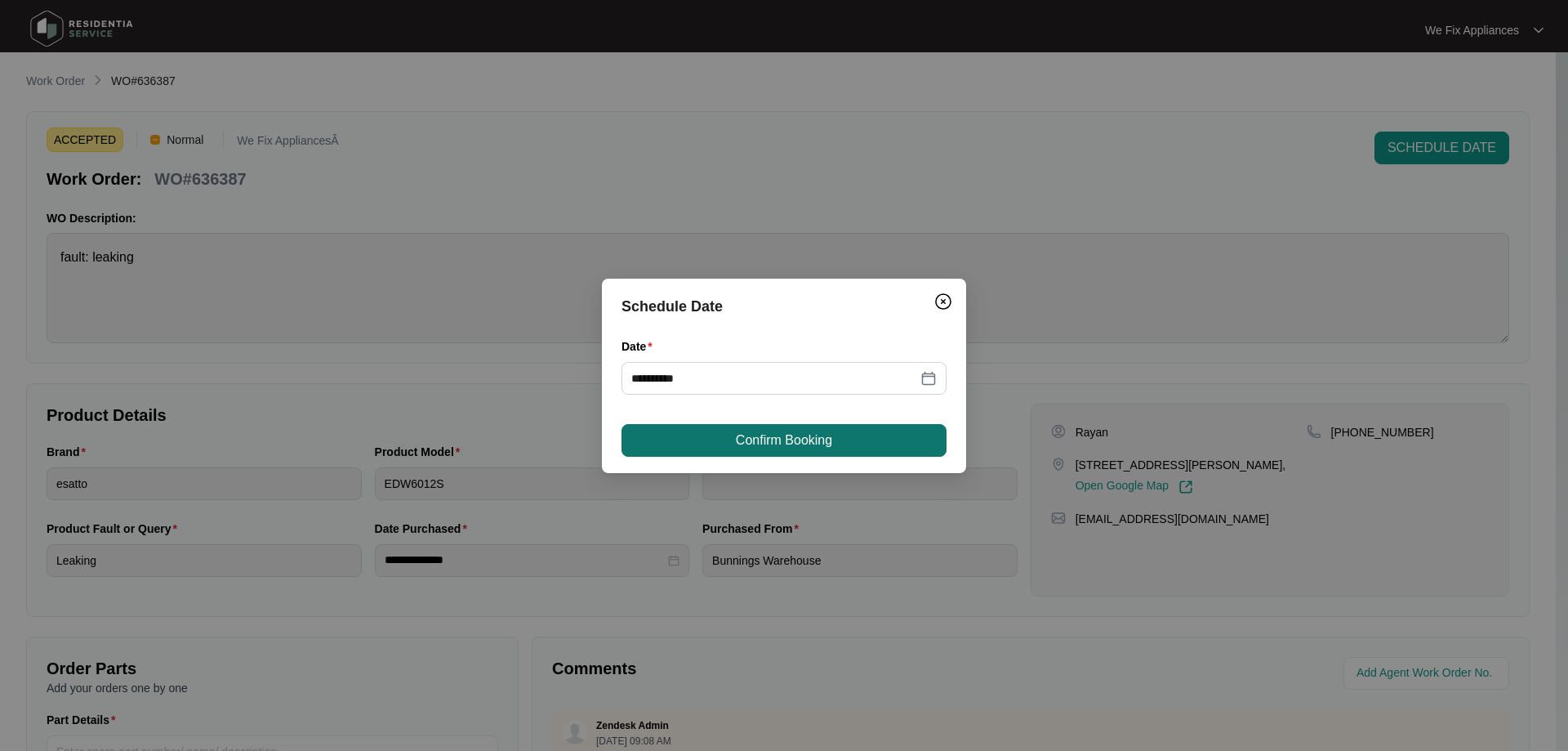
click at [812, 444] on span "Confirm Booking" at bounding box center [784, 441] width 96 height 20
